Goal: Task Accomplishment & Management: Use online tool/utility

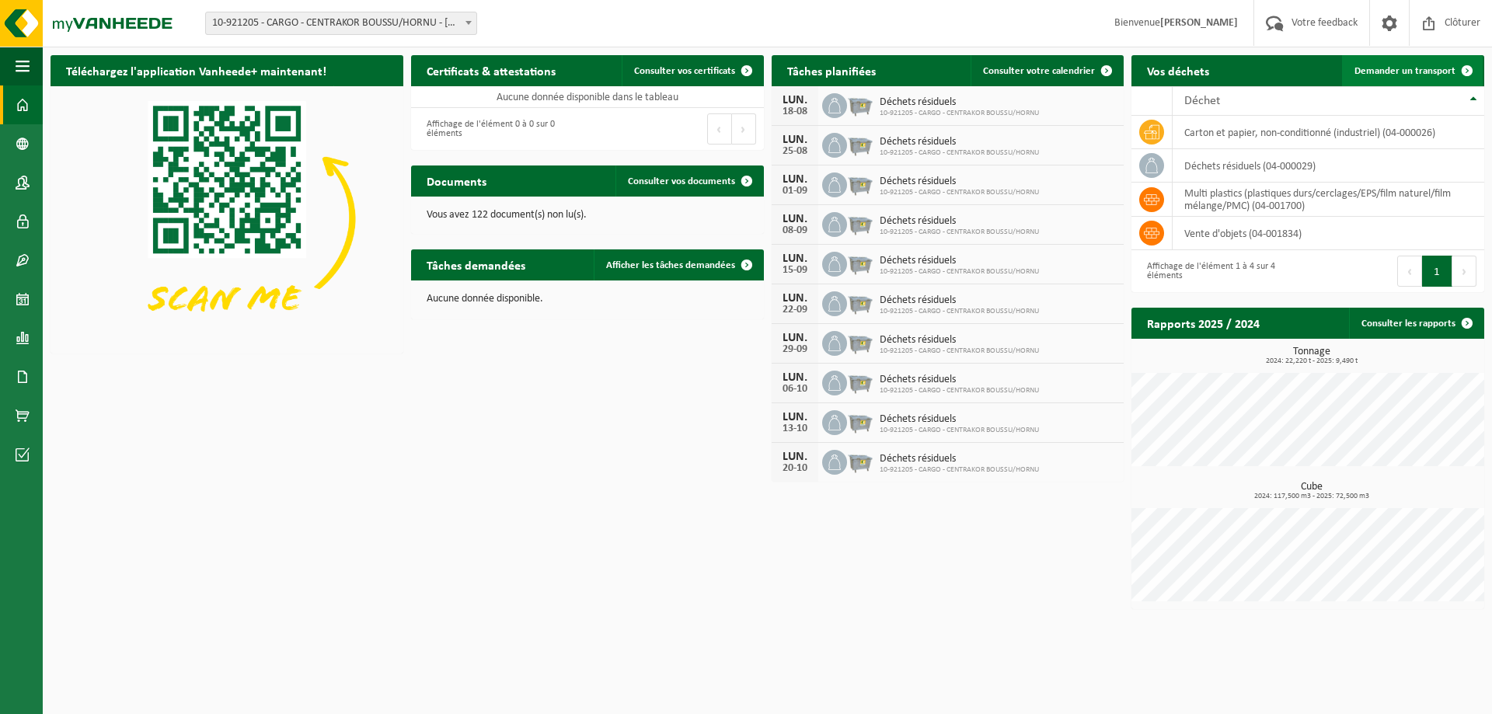
click at [1450, 75] on span "Demander un transport" at bounding box center [1405, 71] width 101 height 10
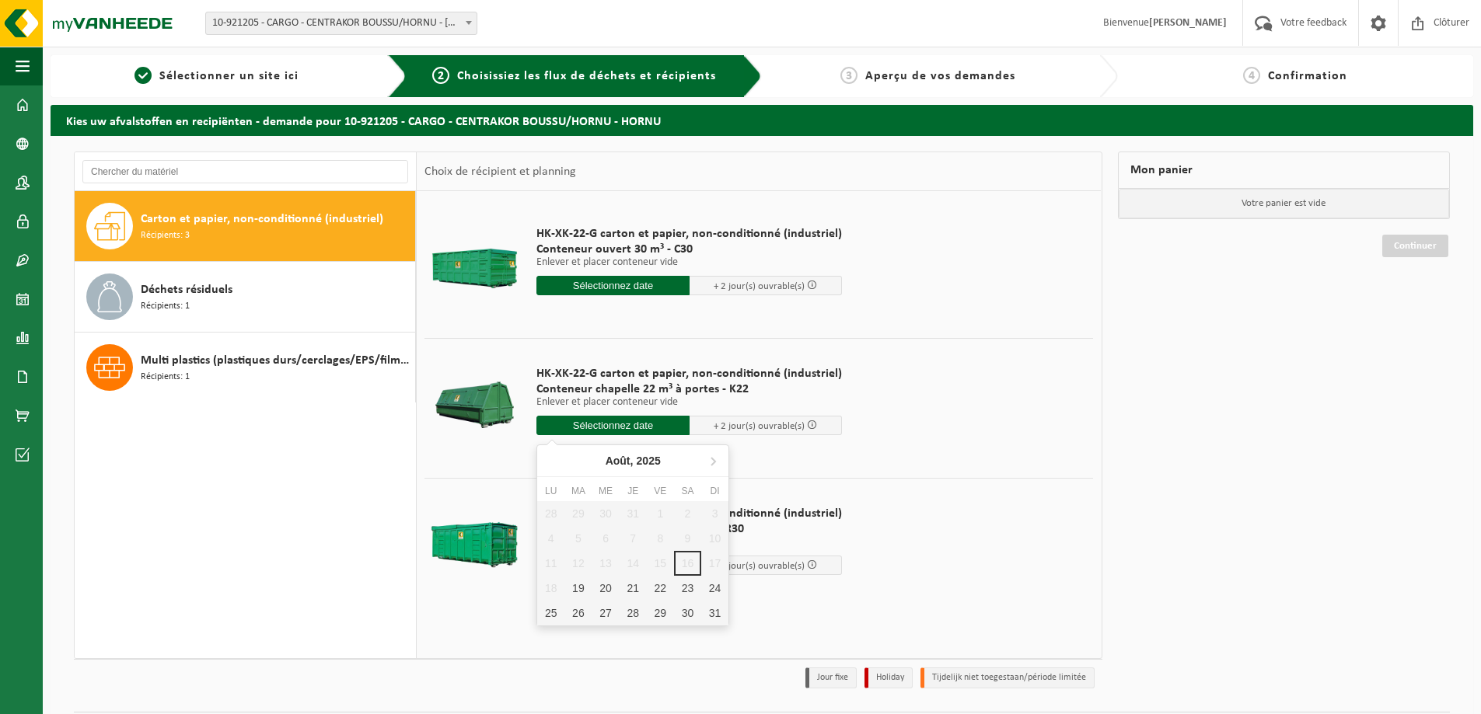
click at [563, 423] on input "text" at bounding box center [612, 425] width 153 height 19
click at [575, 594] on div "19" at bounding box center [577, 588] width 27 height 25
type input "à partir de 2025-08-19"
type input "2025-08-19"
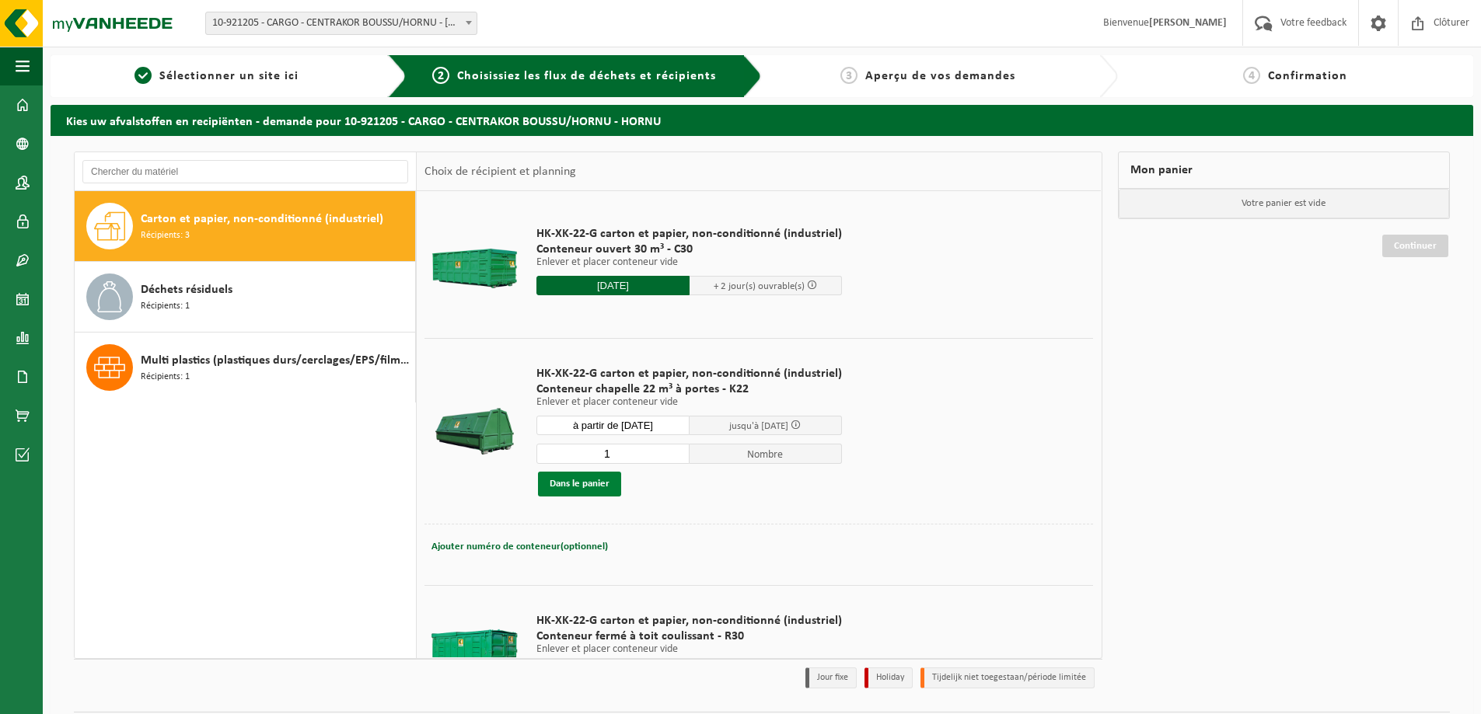
click at [591, 487] on button "Dans le panier" at bounding box center [579, 484] width 83 height 25
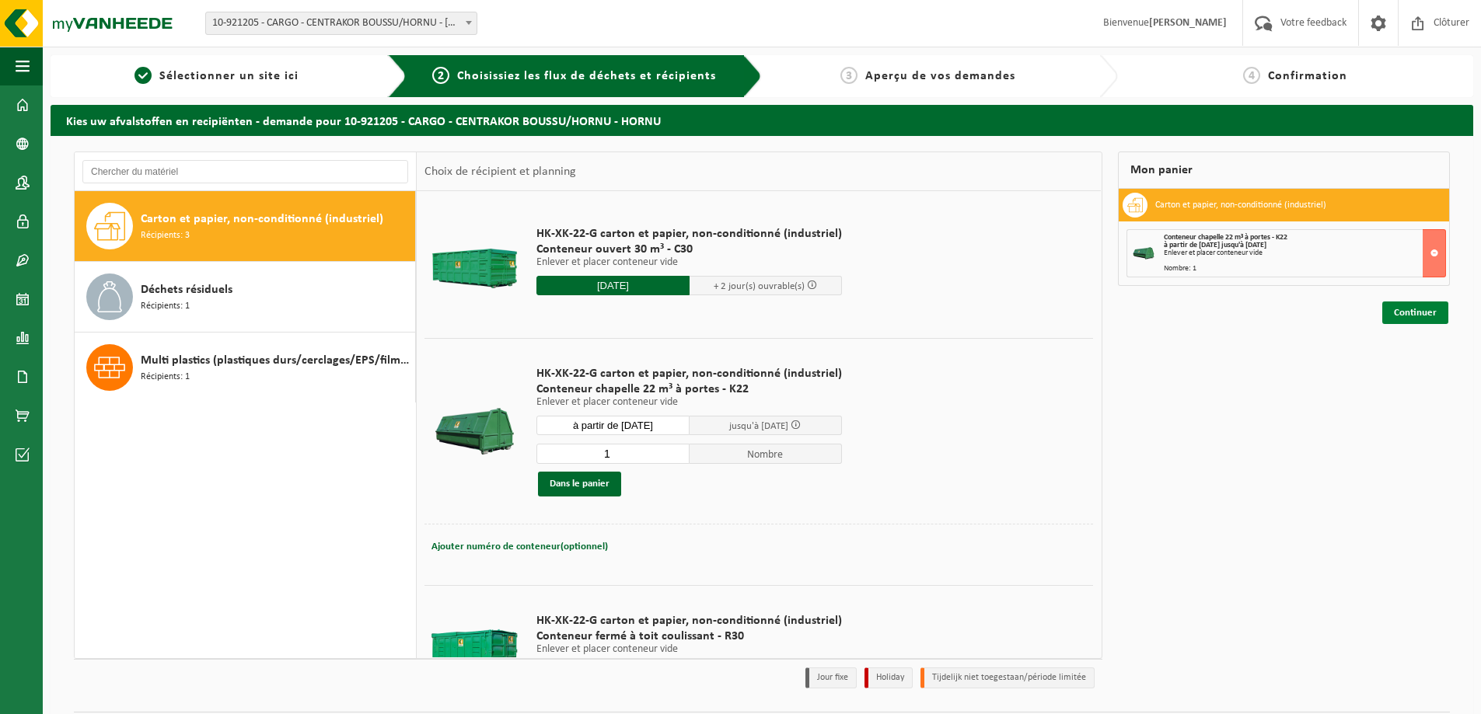
click at [1428, 312] on link "Continuer" at bounding box center [1415, 313] width 66 height 23
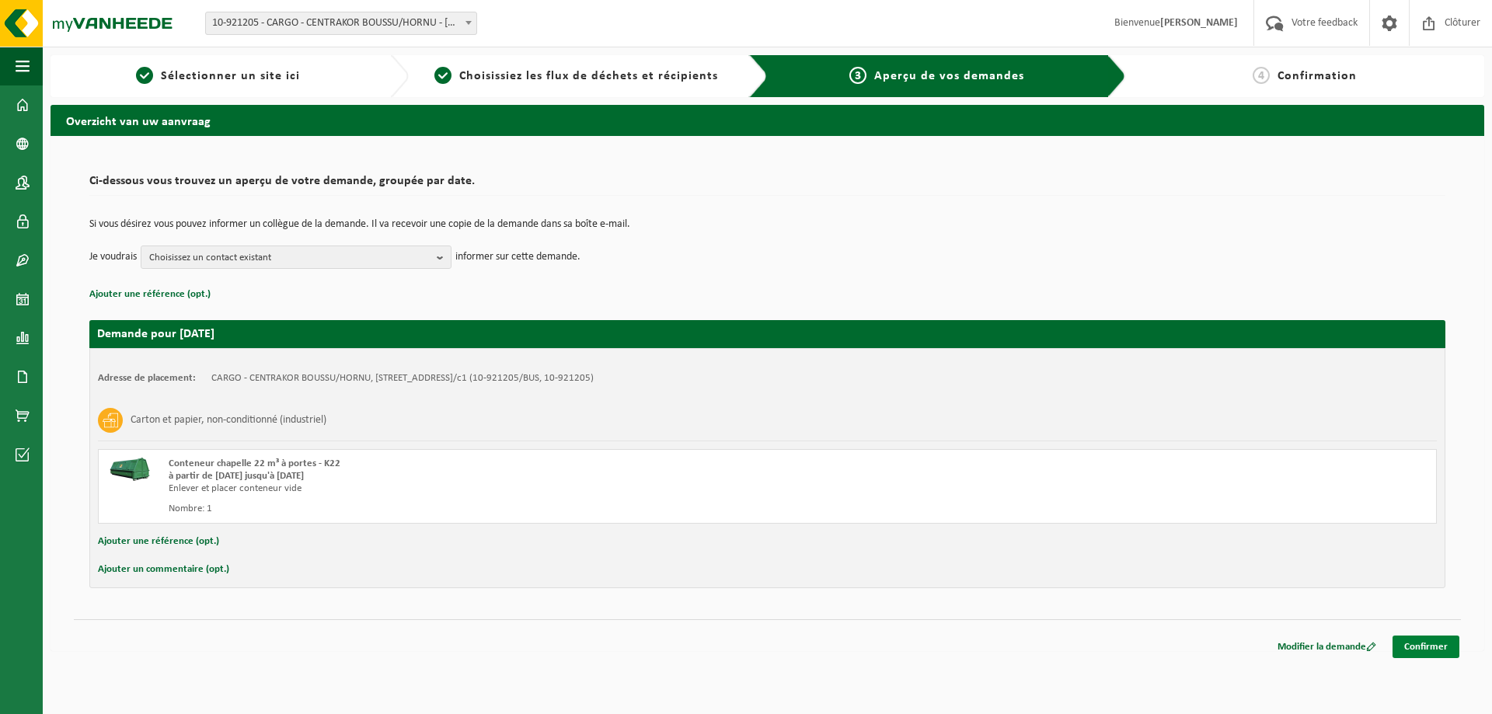
click at [1432, 637] on link "Confirmer" at bounding box center [1426, 647] width 67 height 23
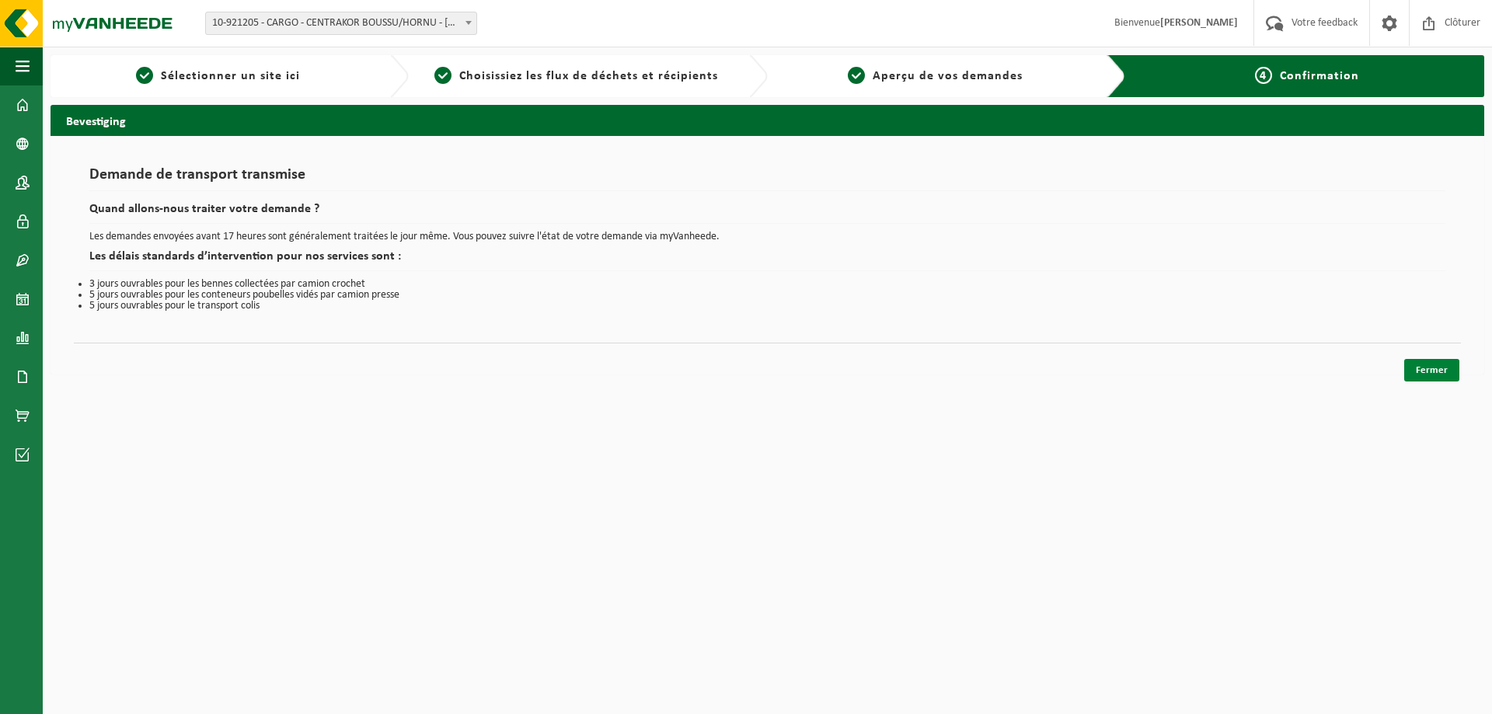
click at [1419, 361] on link "Fermer" at bounding box center [1431, 370] width 55 height 23
